Goal: Transaction & Acquisition: Purchase product/service

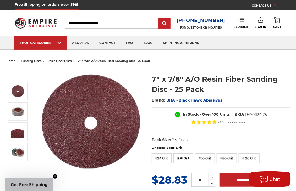
click at [114, 123] on img at bounding box center [91, 121] width 105 height 105
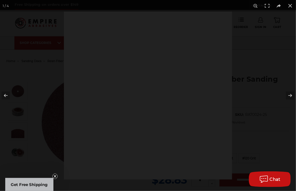
click at [114, 123] on div at bounding box center [148, 96] width 168 height 168
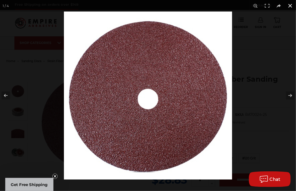
click at [290, 5] on button at bounding box center [291, 6] width 12 height 12
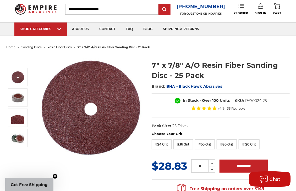
scroll to position [26, 0]
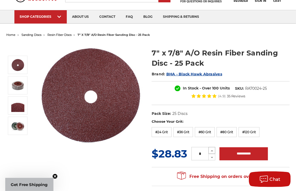
click at [212, 150] on icon at bounding box center [212, 151] width 4 height 5
click at [280, 134] on div "Choose Your Grit: #24 Grit #36 Grit #60 Grit #80 Grit #120 Grit" at bounding box center [221, 129] width 138 height 20
click at [213, 151] on icon at bounding box center [212, 151] width 4 height 5
click at [212, 151] on icon at bounding box center [212, 151] width 4 height 5
type input "*"
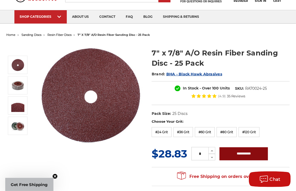
click at [233, 154] on input "**********" at bounding box center [244, 154] width 48 height 13
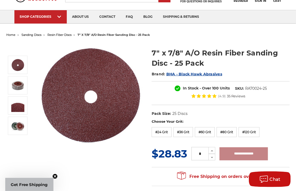
type input "**********"
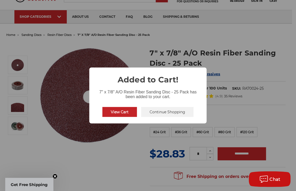
scroll to position [26, 0]
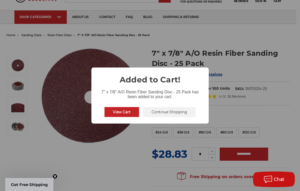
click at [122, 110] on button "View Cart" at bounding box center [122, 112] width 35 height 10
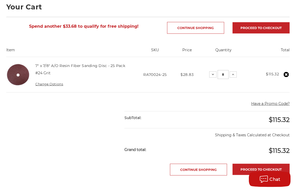
scroll to position [105, 0]
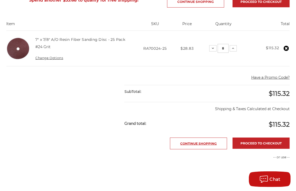
click at [188, 144] on link "Continue Shopping" at bounding box center [198, 144] width 57 height 12
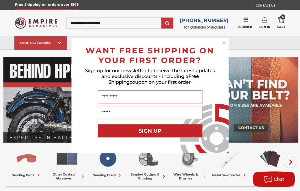
click at [225, 174] on div "Close dialog WANT FREE SHIPPING ON YOUR FIRST ORDER? Sign up for our newsletter…" at bounding box center [150, 95] width 300 height 191
click at [223, 174] on div "Close dialog WANT FREE SHIPPING ON YOUR FIRST ORDER? Sign up for our newsletter…" at bounding box center [150, 95] width 300 height 191
click at [82, 23] on div "Close dialog WANT FREE SHIPPING ON YOUR FIRST ORDER? Sign up for our newsletter…" at bounding box center [150, 95] width 300 height 191
click at [82, 21] on div "Close dialog WANT FREE SHIPPING ON YOUR FIRST ORDER? Sign up for our newsletter…" at bounding box center [150, 95] width 300 height 191
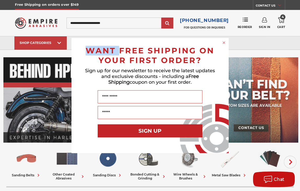
click at [82, 21] on div "Close dialog WANT FREE SHIPPING ON YOUR FIRST ORDER? Sign up for our newsletter…" at bounding box center [150, 95] width 300 height 191
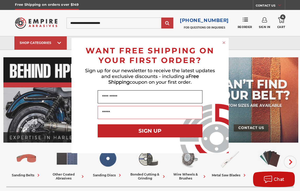
click at [117, 99] on input "Name" at bounding box center [150, 96] width 105 height 13
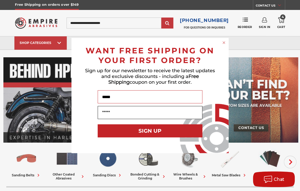
type input "*****"
click at [112, 112] on input "Your Email" at bounding box center [150, 112] width 105 height 13
type input "**********"
click at [143, 132] on button "SIGN UP" at bounding box center [150, 130] width 105 height 13
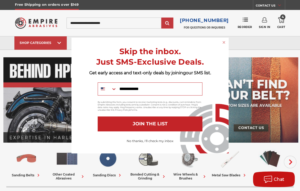
type input "**********"
click at [148, 127] on button "JOIN THE LIST" at bounding box center [150, 124] width 105 height 15
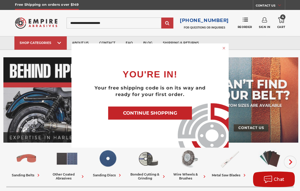
click at [151, 111] on button "CONTINUE SHOPPING" at bounding box center [150, 113] width 84 height 13
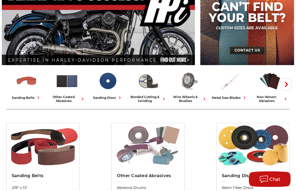
scroll to position [79, 0]
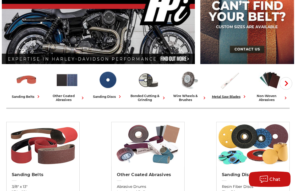
click at [227, 97] on div "metal saw blades" at bounding box center [229, 97] width 35 height 6
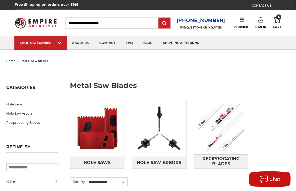
click at [84, 21] on input "Search" at bounding box center [112, 23] width 94 height 11
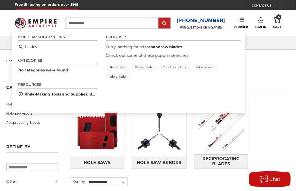
click at [71, 22] on input "**********" at bounding box center [112, 23] width 94 height 11
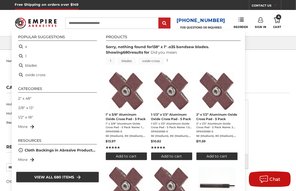
click at [114, 23] on input "**********" at bounding box center [112, 23] width 94 height 11
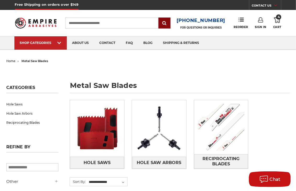
click at [166, 23] on input "submit" at bounding box center [164, 23] width 10 height 10
type input "*"
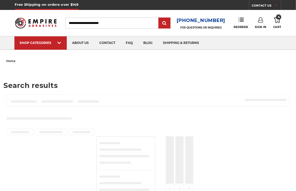
type input "*"
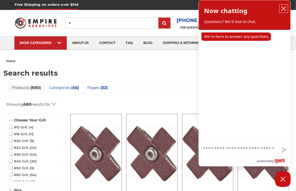
click at [283, 9] on icon "close chatbox" at bounding box center [283, 8] width 5 height 5
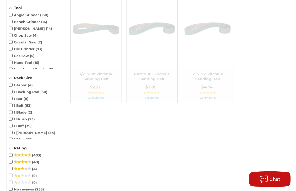
scroll to position [498, 0]
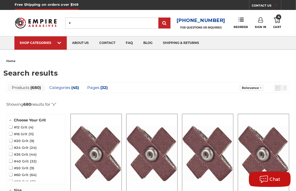
scroll to position [487, 0]
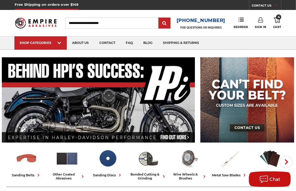
click at [95, 23] on input "Search" at bounding box center [112, 23] width 94 height 11
click at [277, 20] on icon at bounding box center [277, 20] width 6 height 6
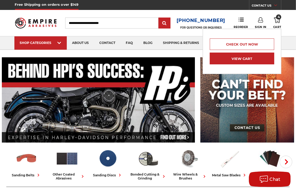
click at [241, 58] on link "View Cart" at bounding box center [242, 59] width 64 height 12
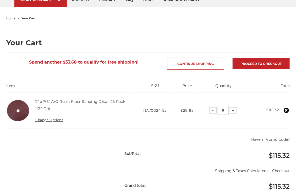
scroll to position [52, 0]
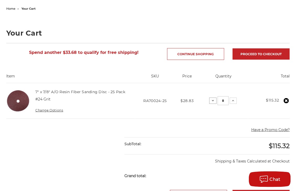
click at [214, 101] on icon at bounding box center [213, 101] width 4 height 4
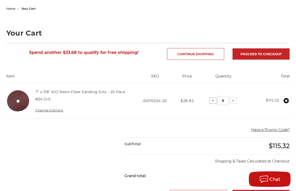
click at [214, 101] on icon at bounding box center [213, 101] width 4 height 4
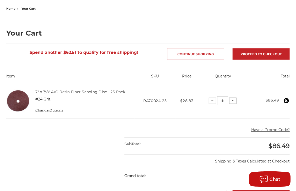
click at [233, 101] on icon at bounding box center [233, 101] width 4 height 4
click at [234, 101] on icon at bounding box center [233, 101] width 4 height 4
click at [58, 111] on link "Change Options" at bounding box center [49, 111] width 28 height 4
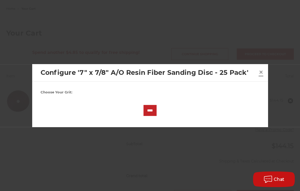
click at [262, 72] on span "×" at bounding box center [261, 72] width 5 height 10
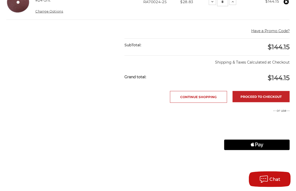
scroll to position [157, 0]
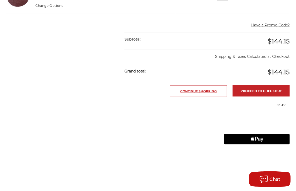
click at [197, 90] on link "Continue Shopping" at bounding box center [198, 91] width 57 height 12
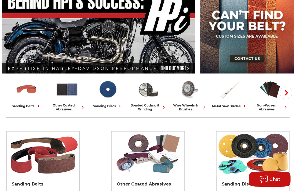
scroll to position [79, 0]
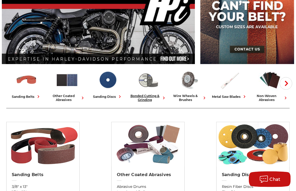
click at [147, 84] on img at bounding box center [148, 80] width 23 height 23
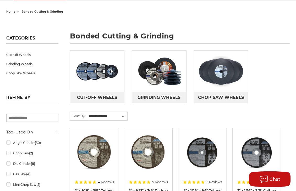
scroll to position [52, 0]
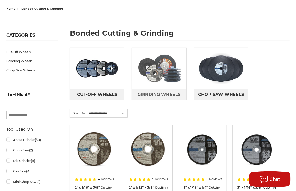
click at [153, 82] on img at bounding box center [159, 69] width 54 height 38
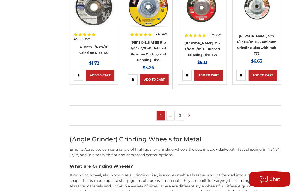
scroll to position [341, 0]
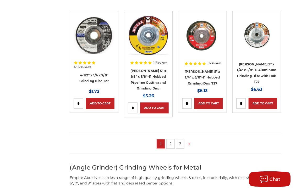
click at [170, 145] on link "2" at bounding box center [171, 144] width 8 height 9
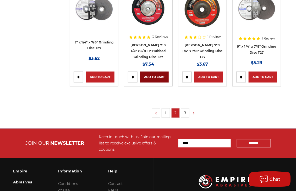
scroll to position [367, 0]
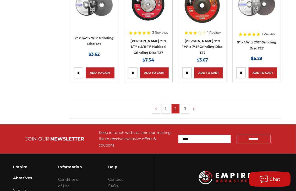
click at [187, 108] on link "3" at bounding box center [185, 109] width 8 height 9
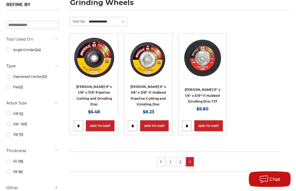
scroll to position [52, 0]
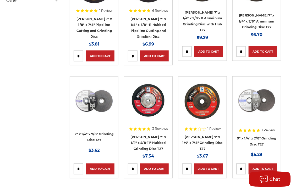
scroll to position [315, 0]
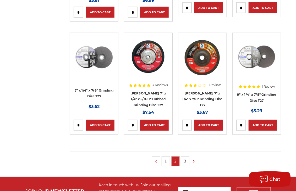
click at [185, 160] on link "3" at bounding box center [185, 161] width 8 height 9
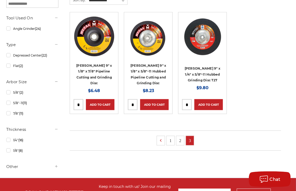
scroll to position [131, 0]
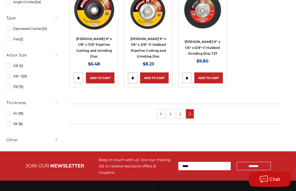
click at [202, 21] on img at bounding box center [202, 10] width 41 height 40
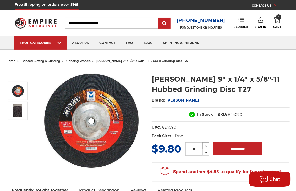
click at [207, 145] on icon at bounding box center [206, 146] width 4 height 5
type input "*"
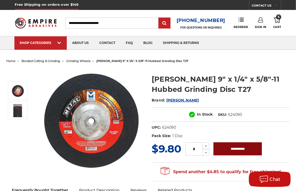
click at [233, 148] on input "**********" at bounding box center [238, 149] width 48 height 13
type input "**********"
click at [279, 18] on span "10" at bounding box center [278, 16] width 5 height 5
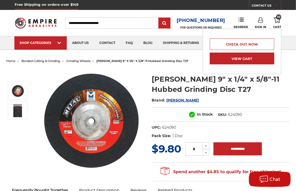
click at [242, 59] on link "View Cart" at bounding box center [242, 59] width 64 height 12
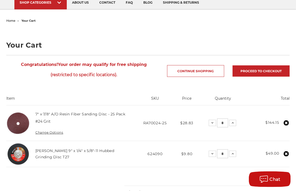
scroll to position [52, 0]
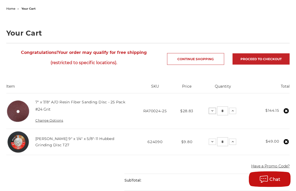
click at [213, 110] on icon at bounding box center [212, 111] width 4 height 4
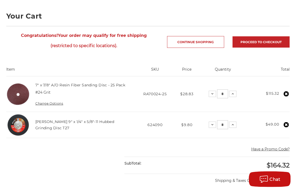
scroll to position [105, 0]
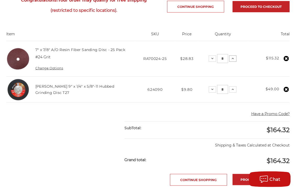
click at [234, 58] on use at bounding box center [233, 58] width 2 height 1
click at [212, 57] on icon at bounding box center [212, 59] width 4 height 4
click at [212, 58] on icon at bounding box center [212, 59] width 4 height 4
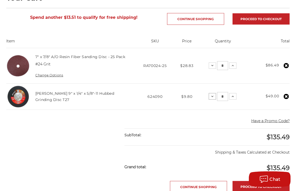
scroll to position [79, 0]
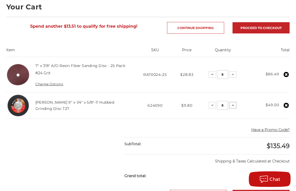
click at [234, 104] on icon at bounding box center [233, 106] width 4 height 4
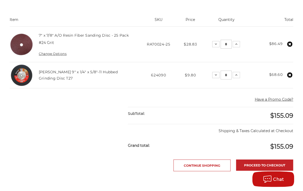
scroll to position [131, 0]
